Goal: Answer question/provide support: Answer question/provide support

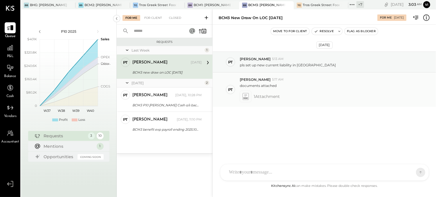
click at [244, 97] on icon at bounding box center [245, 96] width 6 height 7
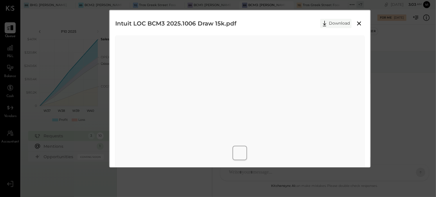
click at [329, 26] on button "Download" at bounding box center [335, 23] width 31 height 9
click at [255, 15] on div "Intuit LOC BCM3 2025.1006 Draw 15k.pdf Download" at bounding box center [239, 118] width 261 height 217
click at [358, 26] on icon at bounding box center [359, 23] width 7 height 7
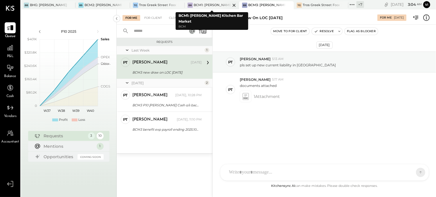
click at [211, 4] on div "BCM1: [PERSON_NAME] Kitchen Bar Market" at bounding box center [212, 5] width 37 height 5
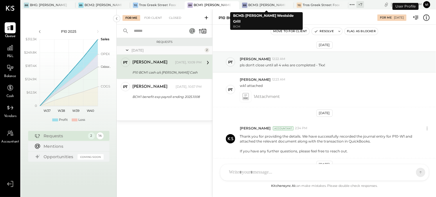
scroll to position [165, 0]
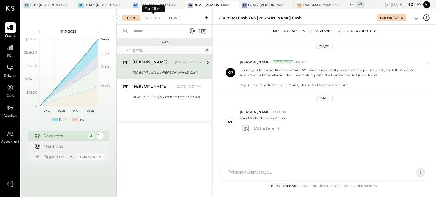
click at [174, 16] on div "Closed" at bounding box center [175, 18] width 18 height 6
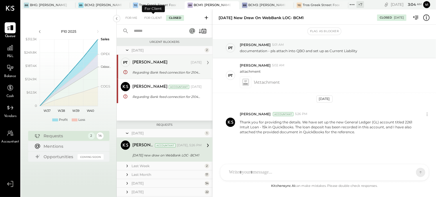
scroll to position [14, 0]
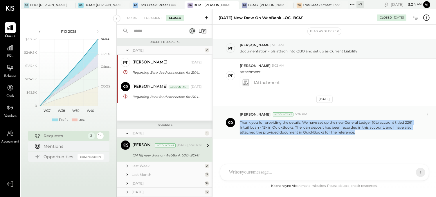
drag, startPoint x: 356, startPoint y: 131, endPoint x: 238, endPoint y: 124, distance: 118.1
click at [238, 124] on div "Vikesh Darji Accountant 5:26 PM Thank you for providing the details. We have se…" at bounding box center [324, 123] width 223 height 34
copy p "Thank you for providing the details. We have set up the new General Ledger (GL)…"
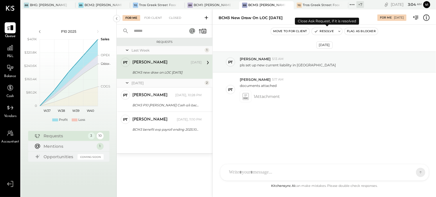
click at [340, 33] on icon at bounding box center [339, 31] width 4 height 4
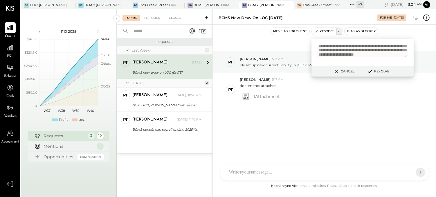
scroll to position [8, 0]
drag, startPoint x: 355, startPoint y: 52, endPoint x: 378, endPoint y: 56, distance: 22.7
click at [356, 52] on textarea "**********" at bounding box center [362, 51] width 91 height 12
paste textarea "**********"
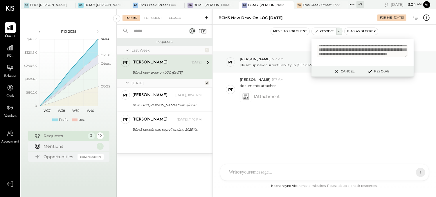
scroll to position [24, 0]
type textarea "**********"
click at [379, 71] on button "Resolve" at bounding box center [378, 71] width 26 height 7
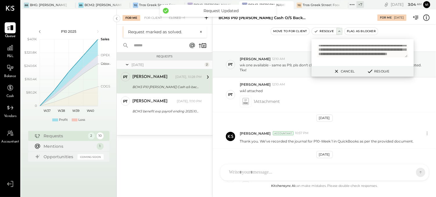
scroll to position [190, 0]
